Goal: Navigation & Orientation: Find specific page/section

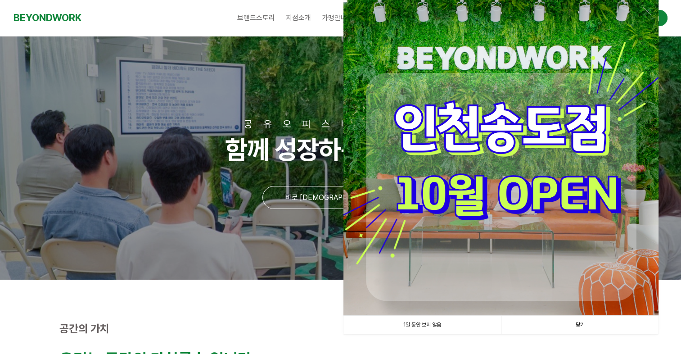
scroll to position [122, 0]
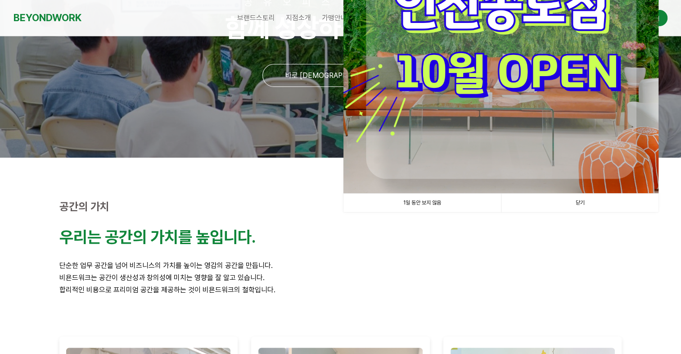
click at [584, 204] on link "닫기" at bounding box center [580, 203] width 158 height 18
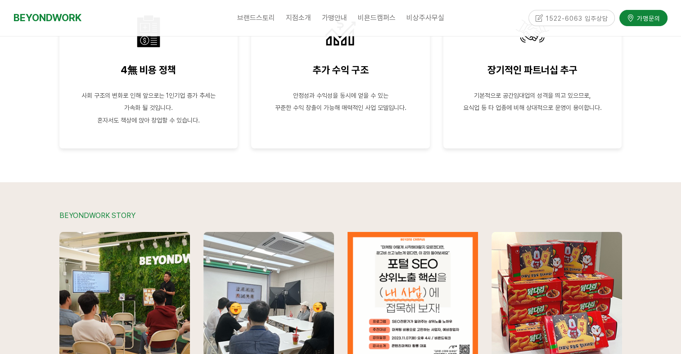
scroll to position [0, 0]
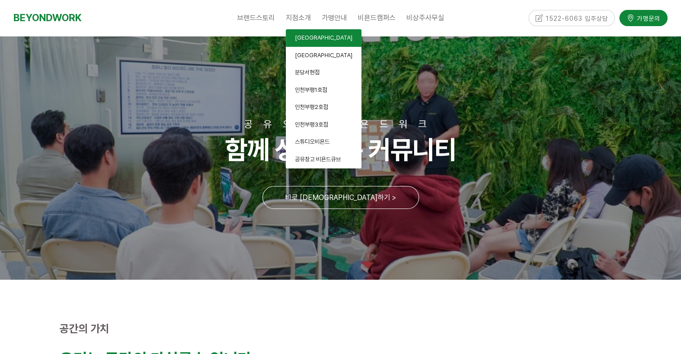
click at [317, 42] on link "[GEOGRAPHIC_DATA]" at bounding box center [324, 38] width 76 height 18
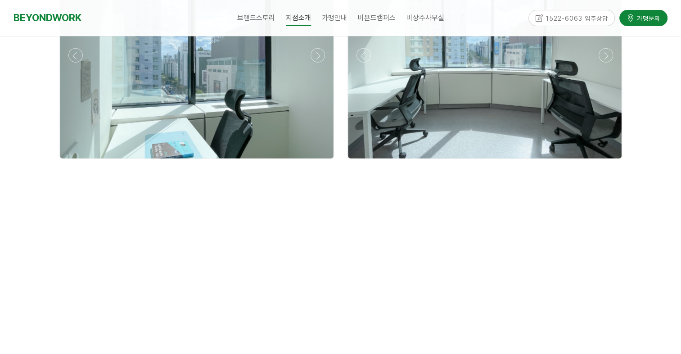
scroll to position [69, 0]
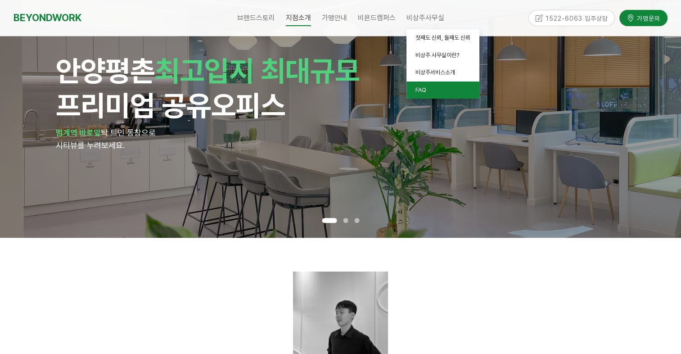
click at [427, 89] on link "FAQ" at bounding box center [443, 91] width 73 height 18
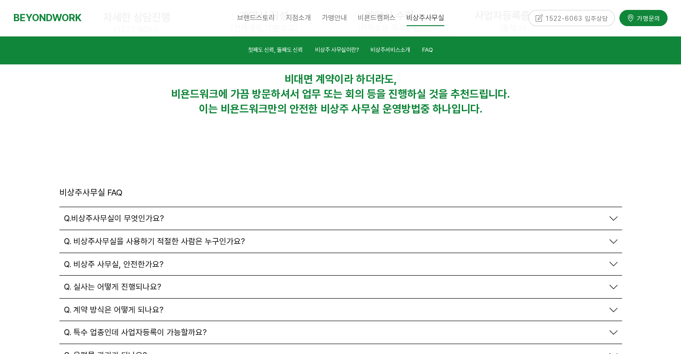
scroll to position [3071, 0]
